Goal: Information Seeking & Learning: Check status

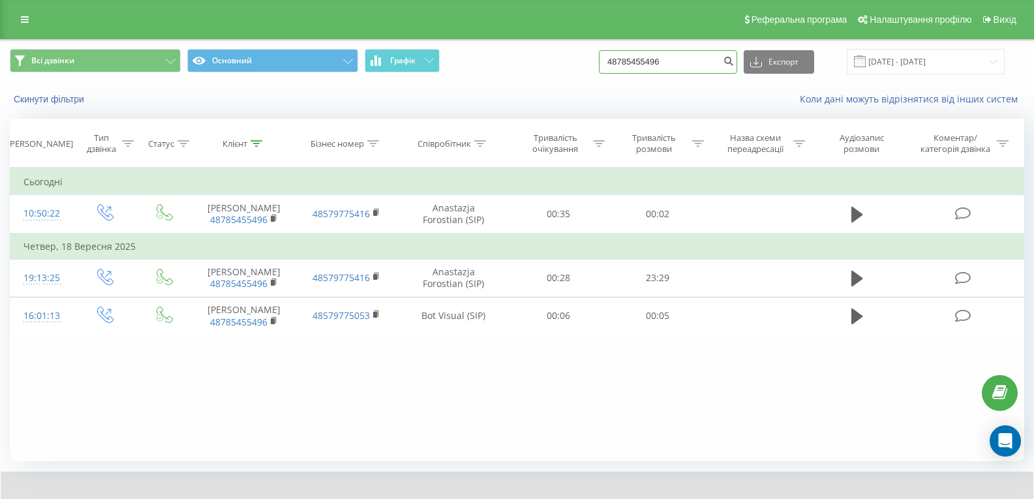
click at [677, 56] on input "48785455496" at bounding box center [668, 61] width 138 height 23
paste input "510277667"
type input "48510277667"
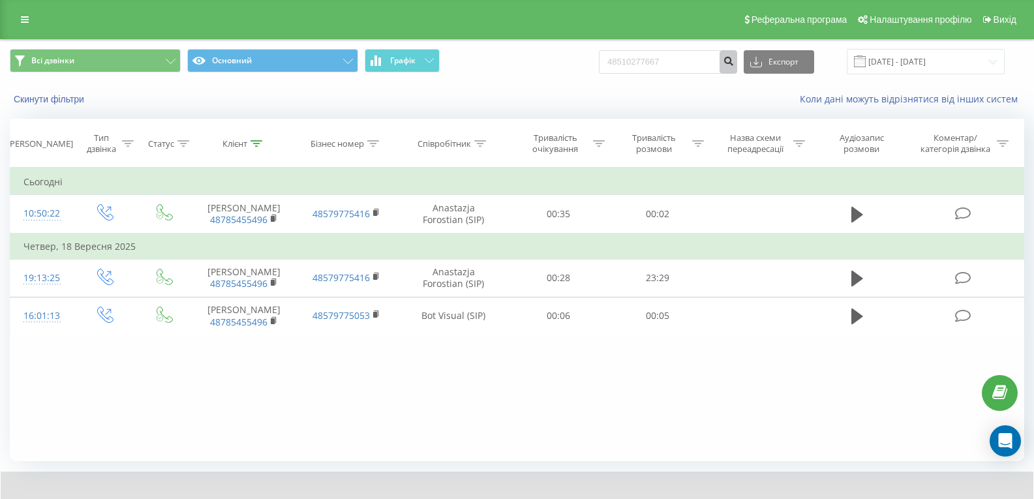
click at [734, 63] on icon "submit" at bounding box center [728, 59] width 11 height 8
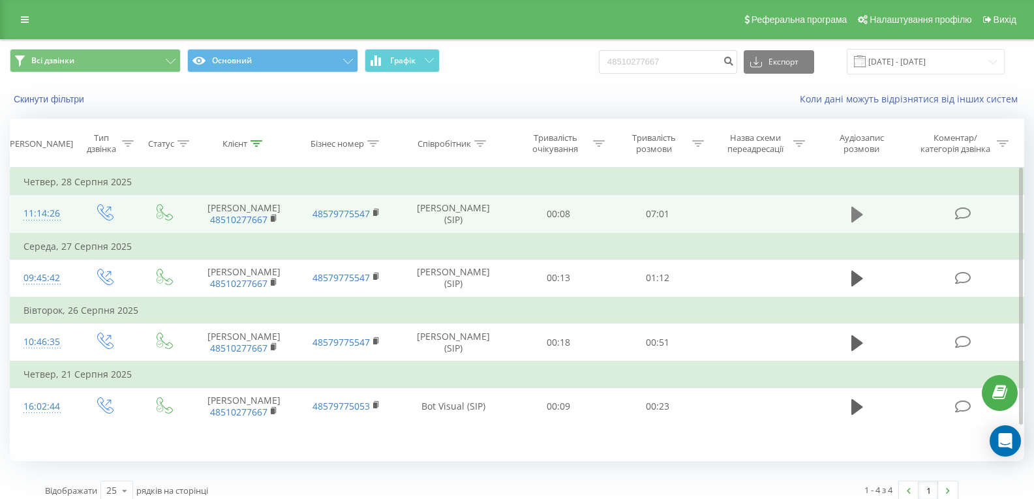
click at [856, 216] on icon at bounding box center [858, 215] width 12 height 16
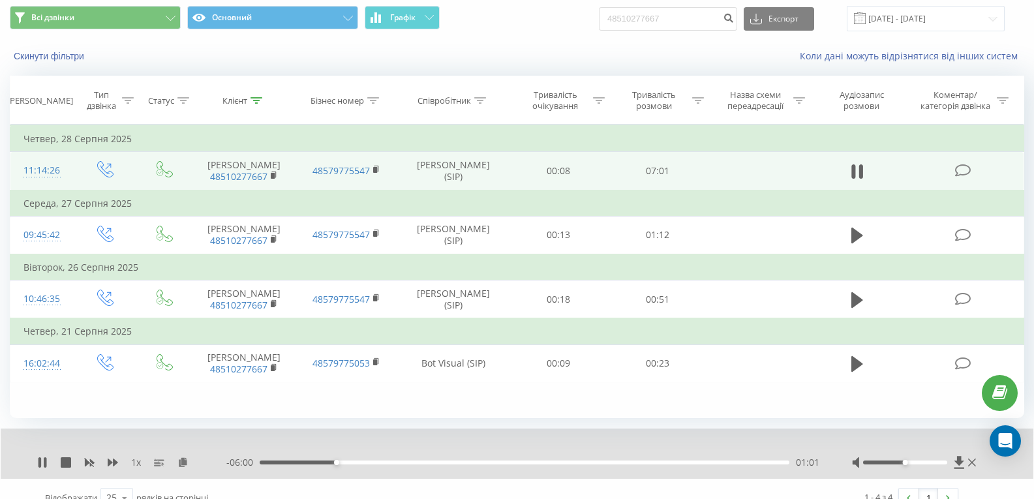
scroll to position [61, 0]
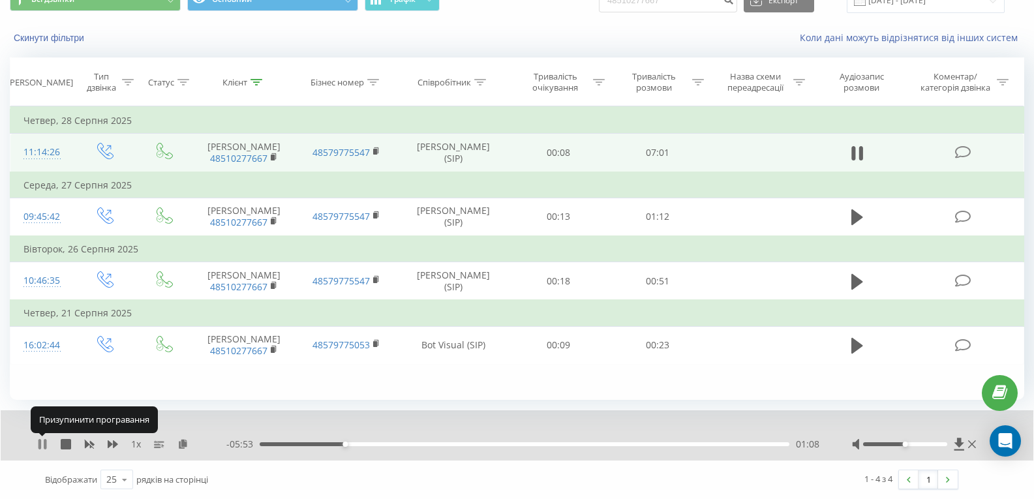
click at [47, 446] on icon at bounding box center [42, 444] width 10 height 10
click at [39, 445] on icon at bounding box center [42, 444] width 10 height 10
click at [45, 444] on icon at bounding box center [45, 444] width 3 height 10
click at [38, 446] on div "1 x - 04:56 02:04 02:04" at bounding box center [517, 435] width 1033 height 50
click at [38, 439] on icon at bounding box center [42, 444] width 10 height 10
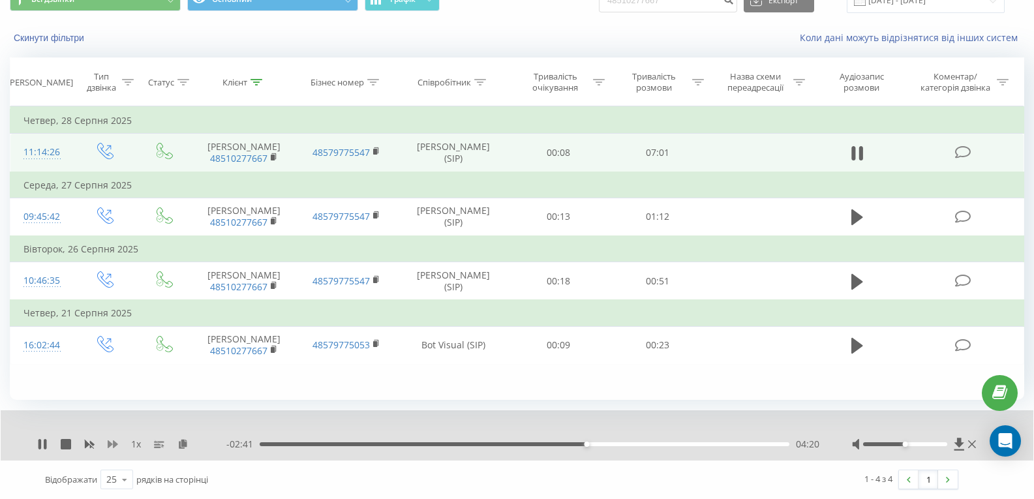
click at [110, 446] on icon at bounding box center [113, 444] width 10 height 8
click at [110, 447] on icon at bounding box center [113, 444] width 10 height 8
click at [638, 444] on div "04:55" at bounding box center [525, 444] width 530 height 4
click at [653, 446] on div "05:02" at bounding box center [525, 444] width 530 height 4
click at [669, 446] on div "05:25" at bounding box center [525, 444] width 530 height 4
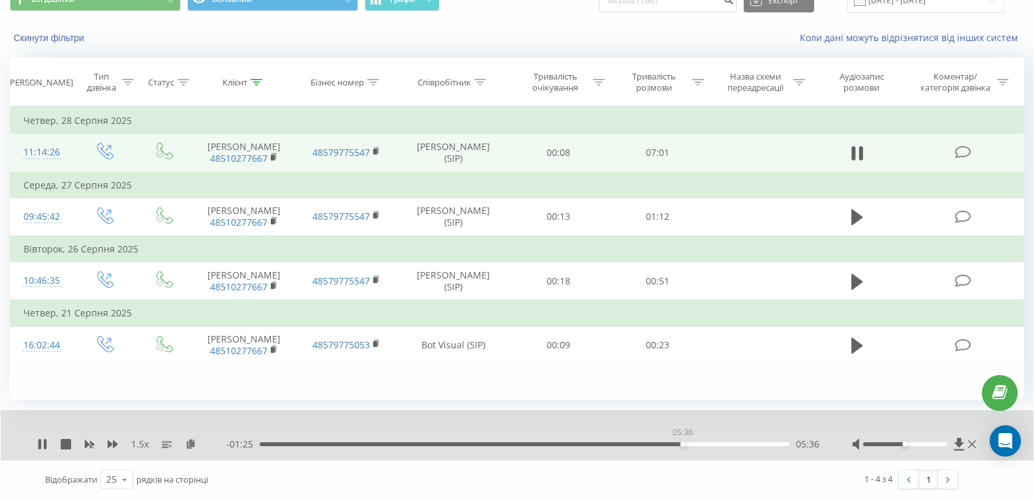
click at [683, 443] on div "05:36" at bounding box center [525, 444] width 530 height 4
click at [700, 443] on div "05:49" at bounding box center [525, 444] width 530 height 4
click at [44, 442] on icon at bounding box center [42, 444] width 10 height 10
click at [39, 442] on icon at bounding box center [43, 444] width 8 height 10
click at [718, 444] on div "06:04" at bounding box center [525, 444] width 530 height 4
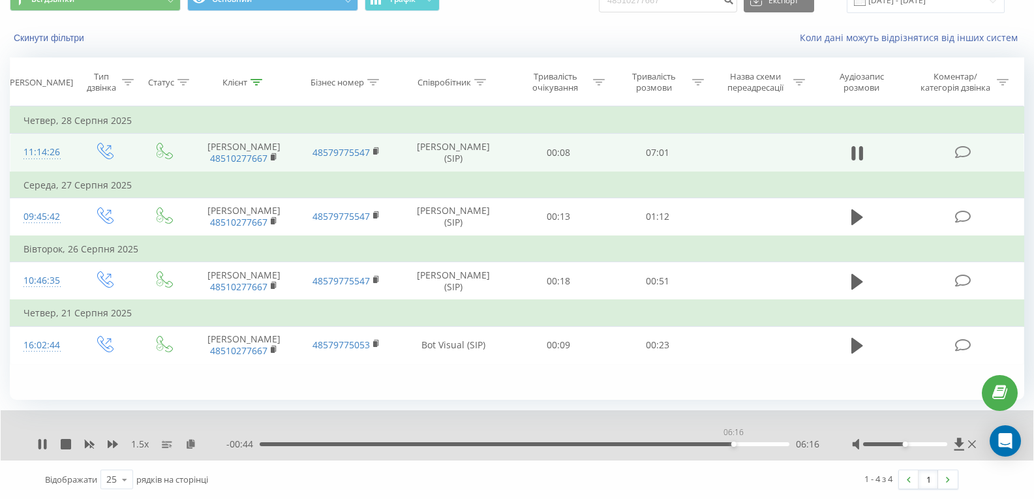
click at [734, 444] on div "06:16" at bounding box center [525, 444] width 530 height 4
click at [750, 444] on div "06:29" at bounding box center [525, 444] width 530 height 4
click at [42, 442] on icon at bounding box center [42, 444] width 10 height 10
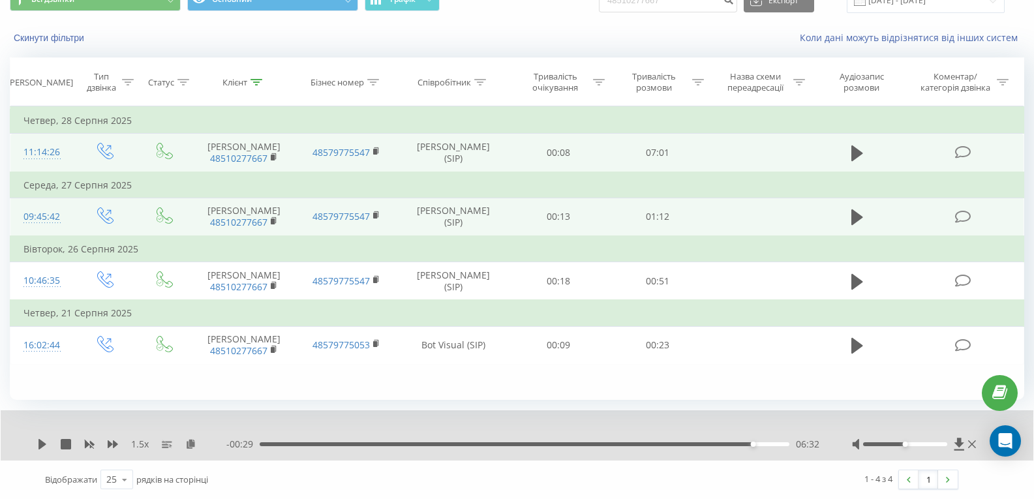
scroll to position [0, 0]
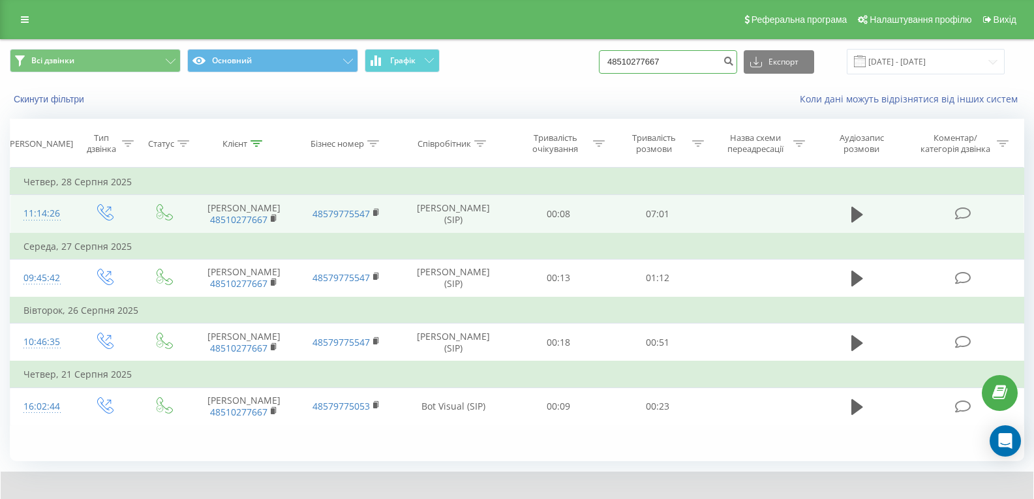
click at [681, 63] on input "48510277667" at bounding box center [668, 61] width 138 height 23
